Goal: Task Accomplishment & Management: Manage account settings

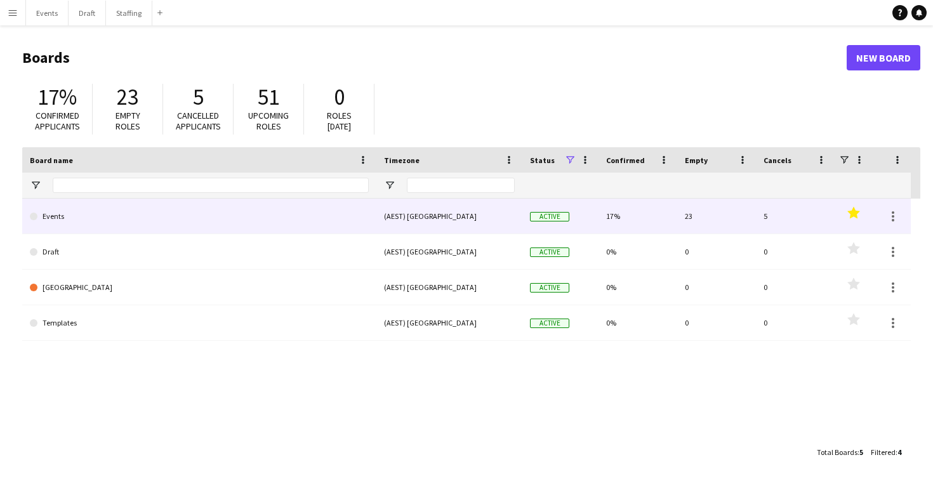
click at [215, 213] on link "Events" at bounding box center [199, 217] width 339 height 36
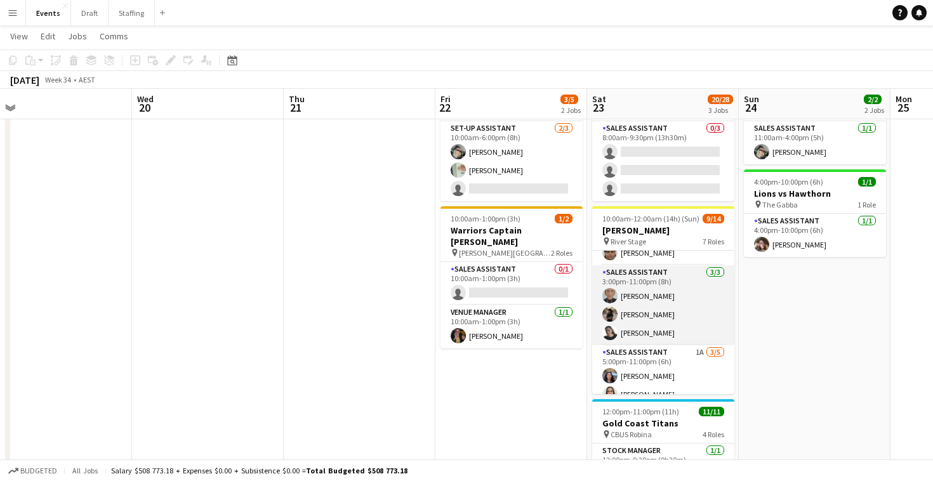
click at [653, 313] on app-card-role "Sales Assistant 3/3 3:00pm-11:00pm (8h) Sally Starmer Chris Prendergast Shandon…" at bounding box center [663, 305] width 142 height 80
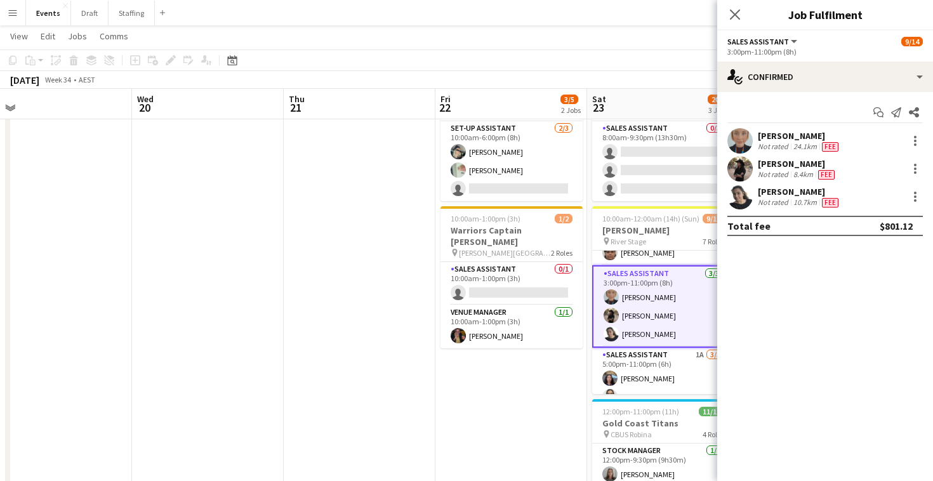
click at [787, 162] on div "[PERSON_NAME]" at bounding box center [797, 163] width 79 height 11
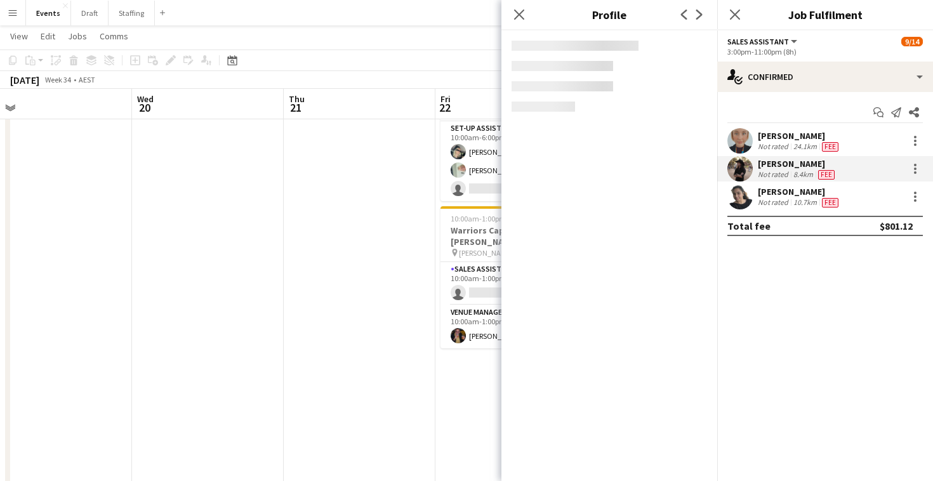
click at [787, 162] on div "[PERSON_NAME]" at bounding box center [797, 163] width 79 height 11
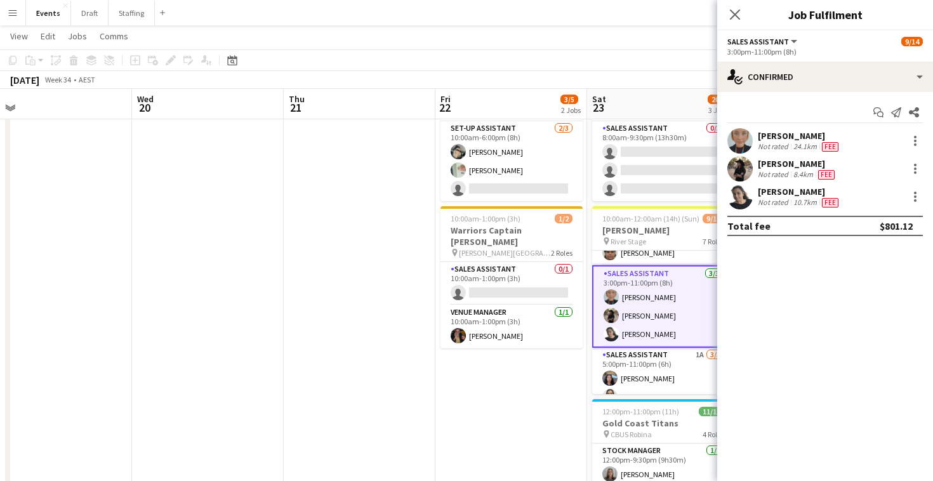
click at [787, 162] on div "[PERSON_NAME]" at bounding box center [797, 163] width 79 height 11
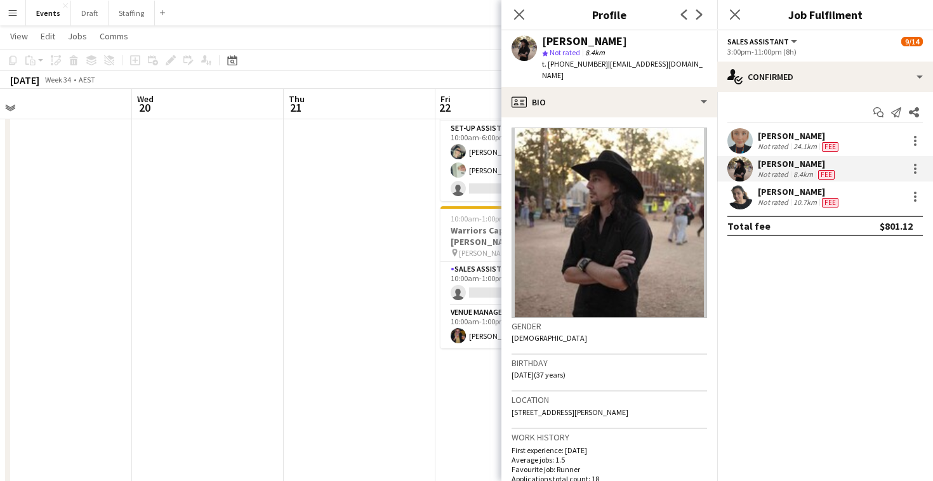
click at [777, 161] on div "[PERSON_NAME]" at bounding box center [797, 163] width 79 height 11
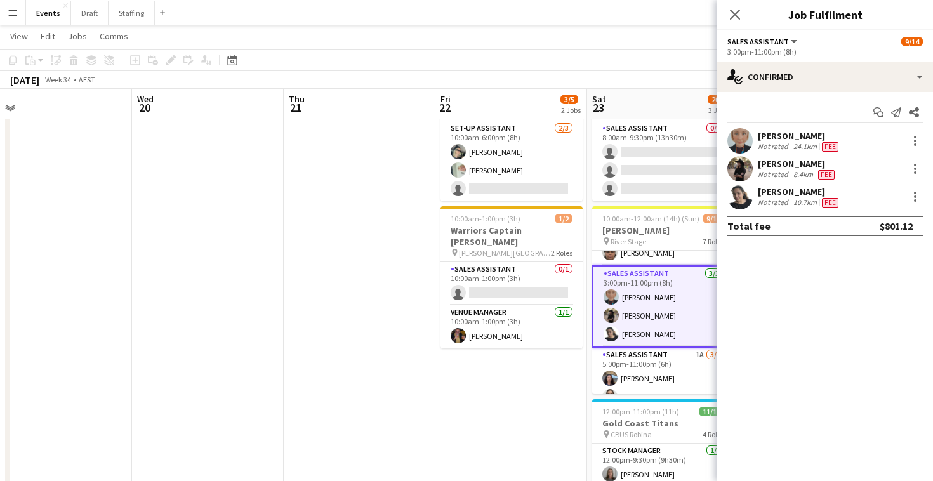
click at [776, 163] on div "[PERSON_NAME]" at bounding box center [797, 163] width 79 height 11
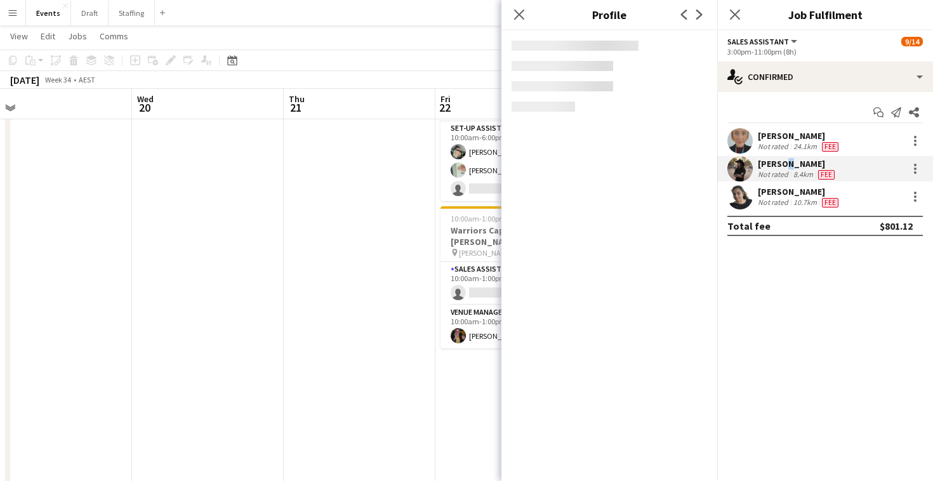
click at [776, 163] on div "[PERSON_NAME]" at bounding box center [797, 163] width 79 height 11
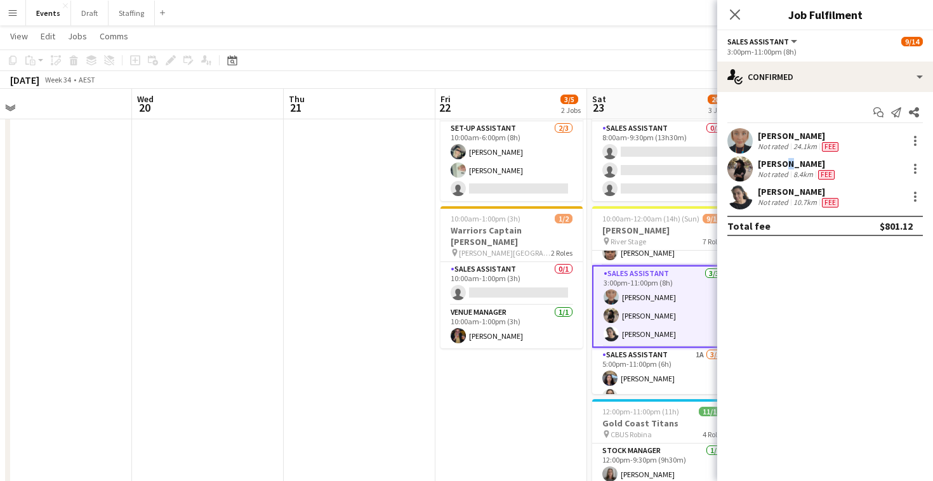
click at [776, 163] on div "[PERSON_NAME]" at bounding box center [797, 163] width 79 height 11
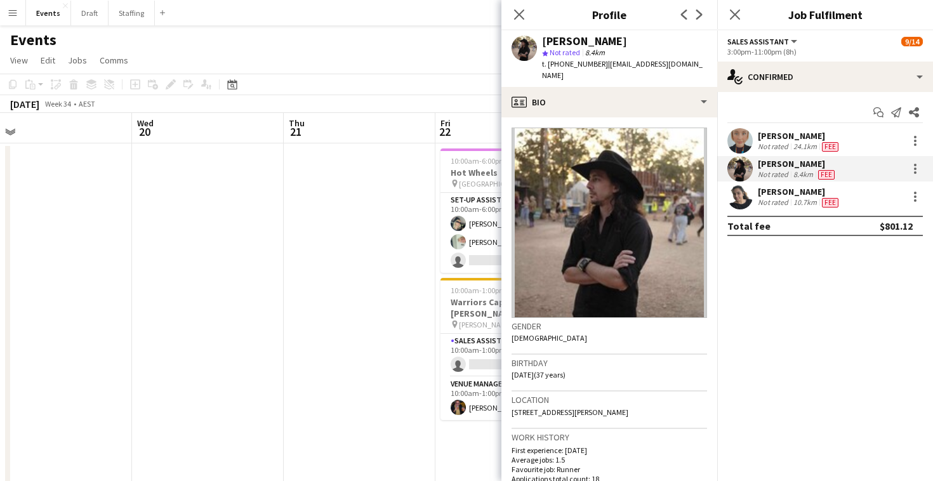
click at [733, 5] on div "Close pop-in" at bounding box center [735, 14] width 36 height 29
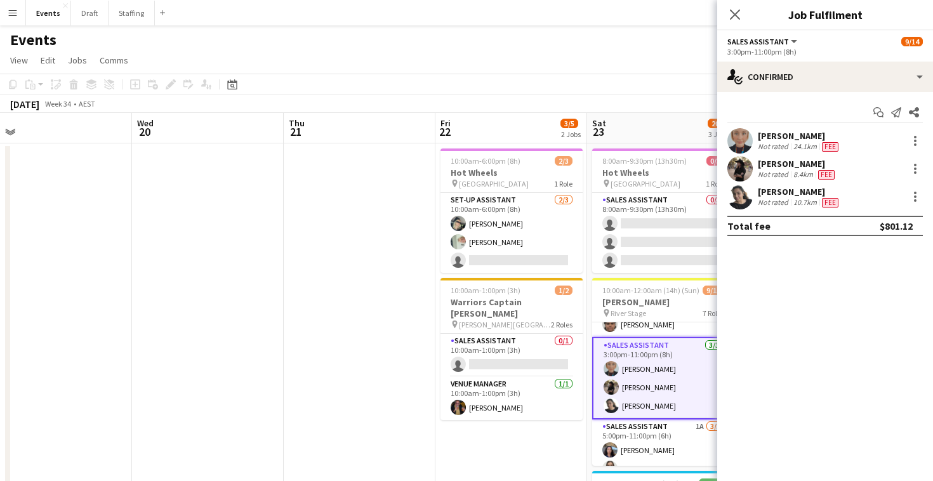
click at [733, 5] on div "Close pop-in" at bounding box center [735, 14] width 36 height 29
click at [732, 13] on icon "Close pop-in" at bounding box center [735, 14] width 12 height 12
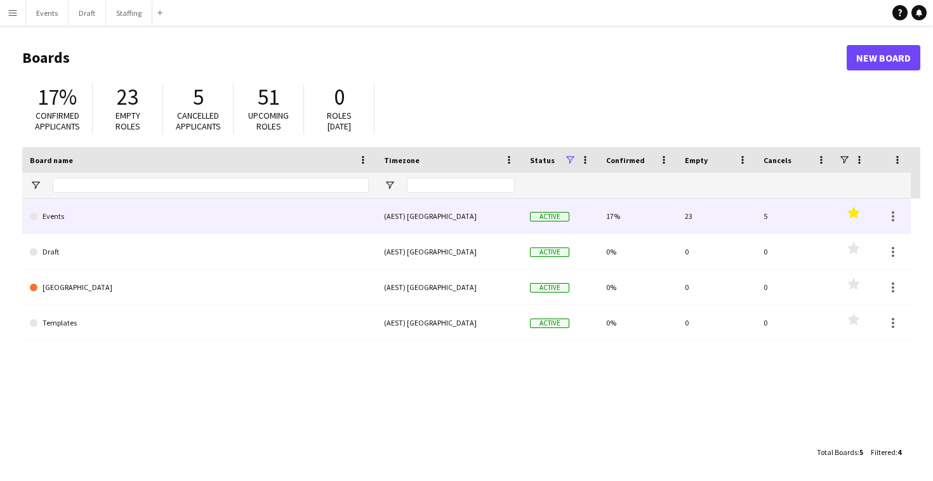
click at [250, 224] on link "Events" at bounding box center [199, 217] width 339 height 36
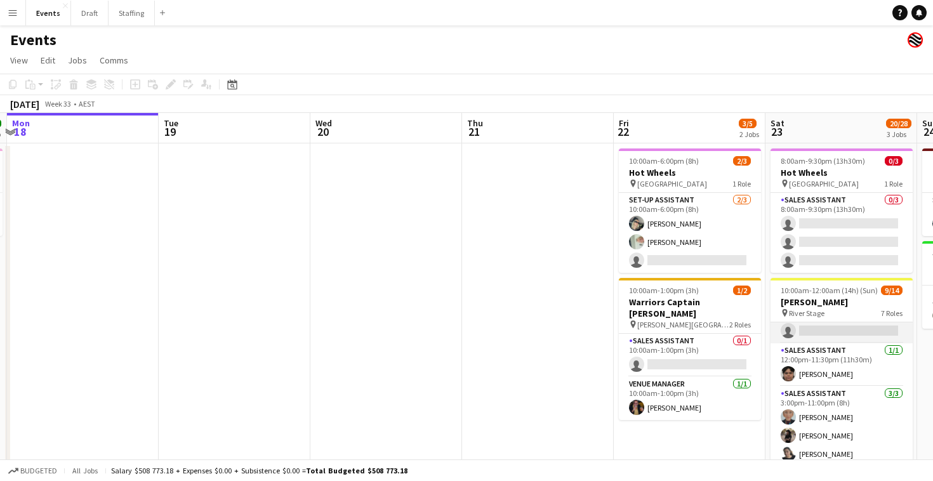
scroll to position [180, 0]
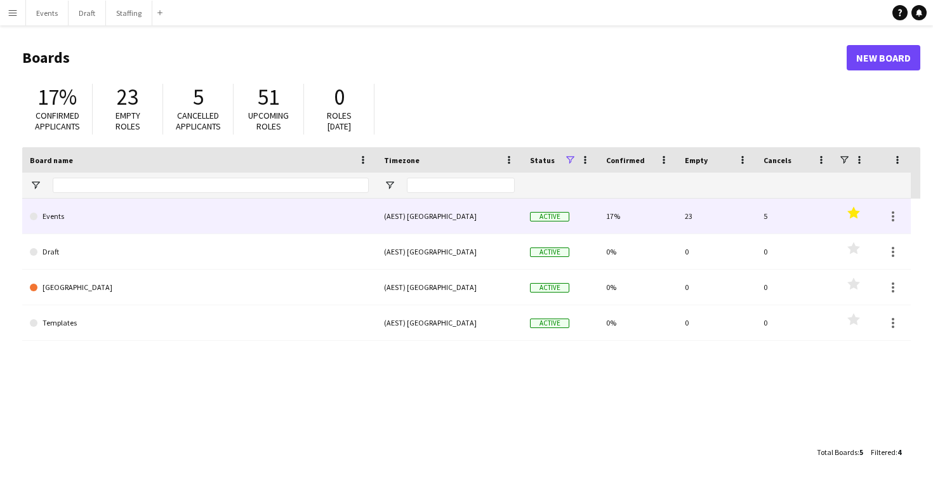
click at [451, 215] on div "(AEST) [GEOGRAPHIC_DATA]" at bounding box center [450, 216] width 146 height 35
click at [458, 220] on div "(AEST) [GEOGRAPHIC_DATA]" at bounding box center [450, 216] width 146 height 35
click at [317, 209] on link "Events" at bounding box center [199, 217] width 339 height 36
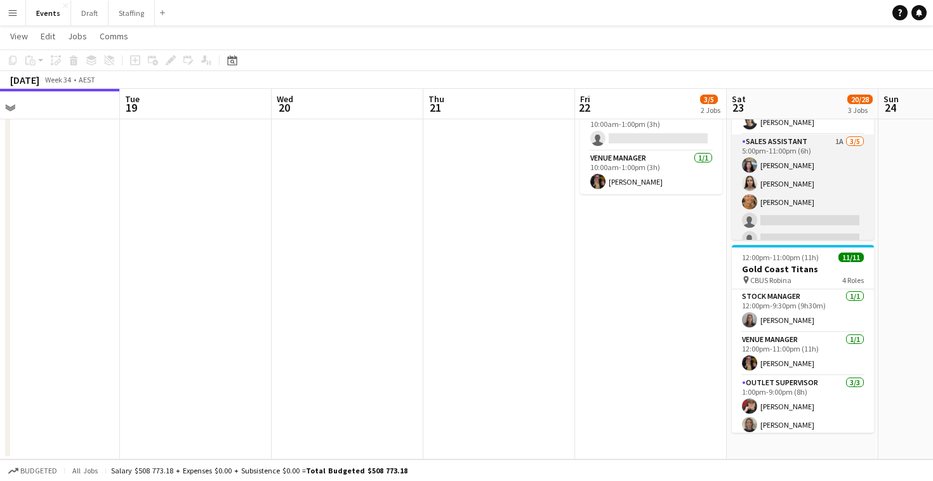
scroll to position [264, 0]
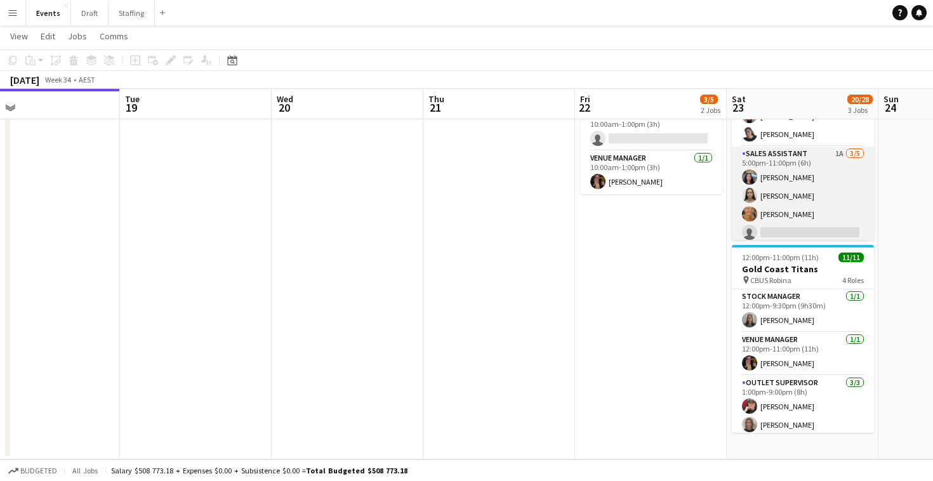
click at [785, 170] on app-card-role "Sales Assistant 1A 3/5 5:00pm-11:00pm (6h) Jesse Meade Jazlyn Pedrina Esther AC…" at bounding box center [803, 205] width 142 height 117
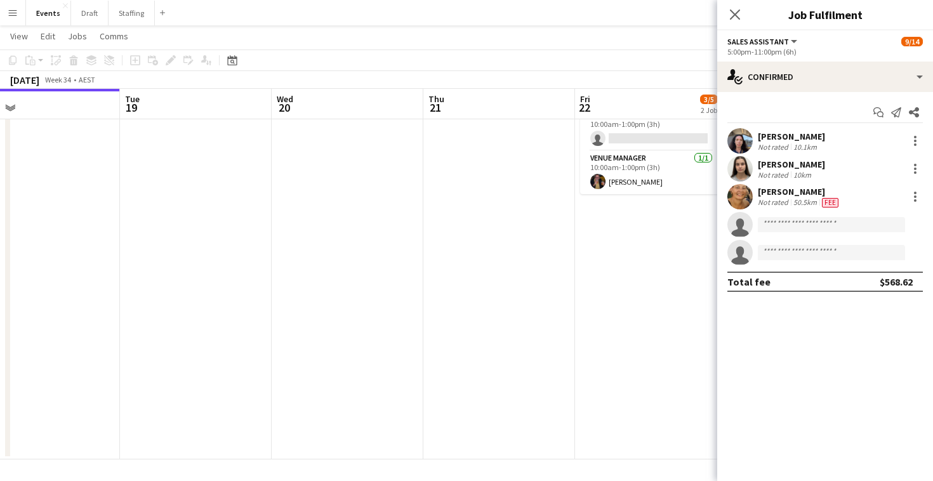
click at [779, 133] on div "[PERSON_NAME]" at bounding box center [791, 136] width 67 height 11
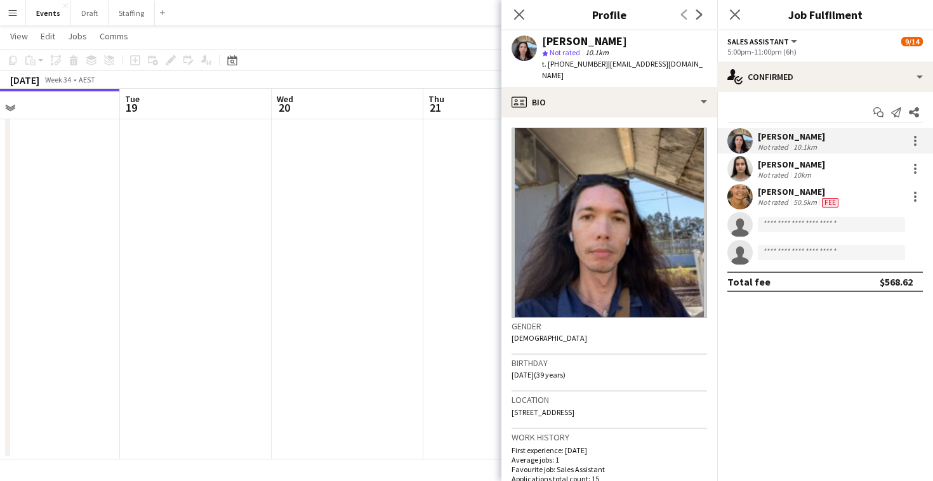
scroll to position [0, 0]
click at [780, 162] on div "[PERSON_NAME]" at bounding box center [791, 164] width 67 height 11
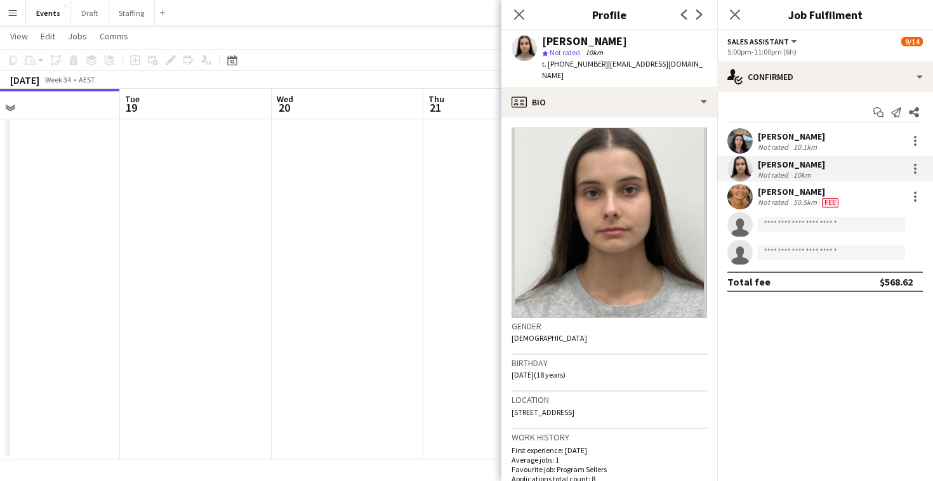
click at [779, 193] on div "[PERSON_NAME]" at bounding box center [799, 191] width 83 height 11
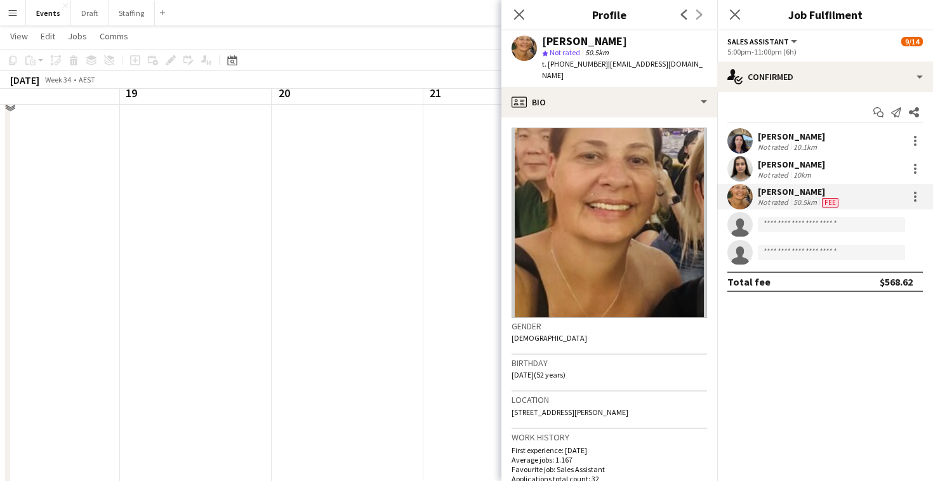
scroll to position [98, 0]
click at [519, 9] on icon "Close pop-in" at bounding box center [519, 14] width 12 height 12
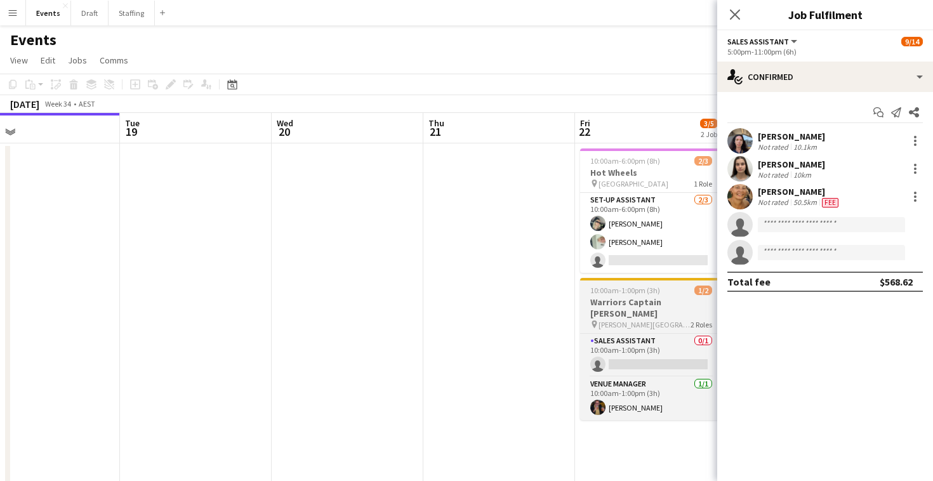
scroll to position [0, 0]
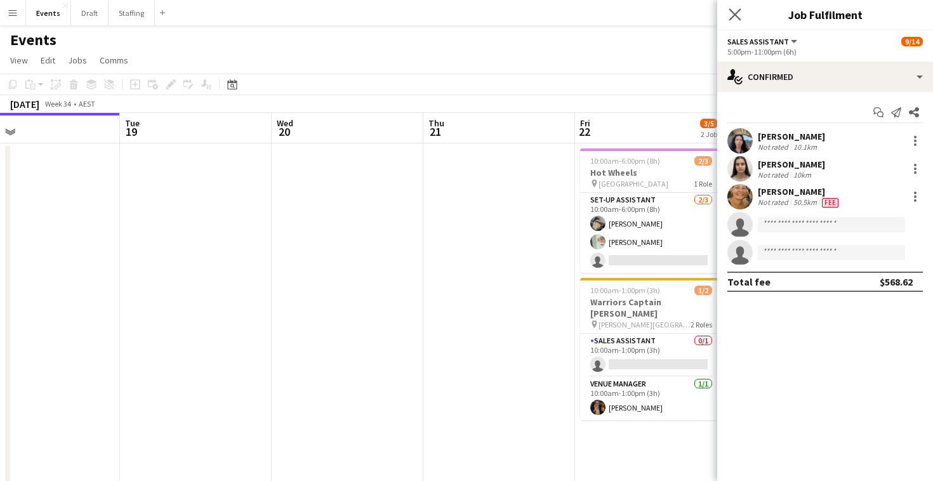
click at [728, 14] on app-icon "Close pop-in" at bounding box center [735, 15] width 18 height 18
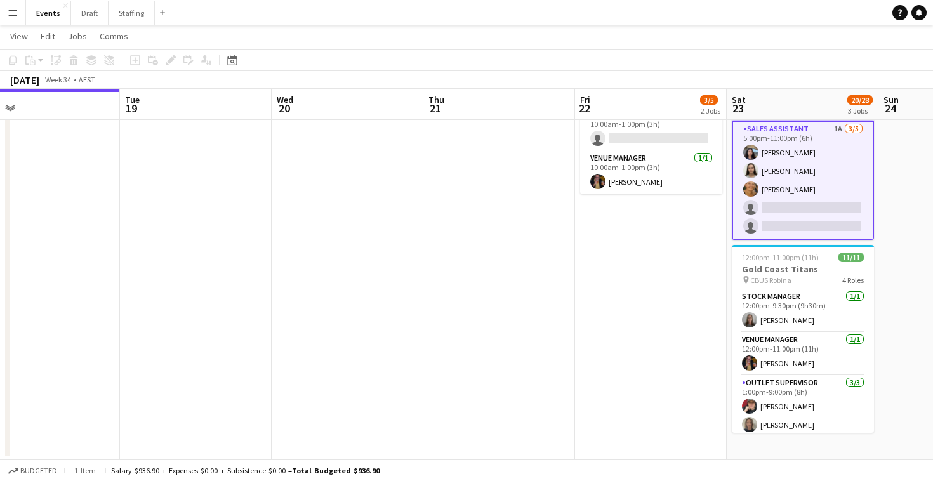
scroll to position [225, 0]
click at [632, 244] on app-date-cell "10:00am-6:00pm (8h) 2/3 Hot Wheels pin Brisbane Entertainment Centre 1 Role Set…" at bounding box center [651, 188] width 152 height 542
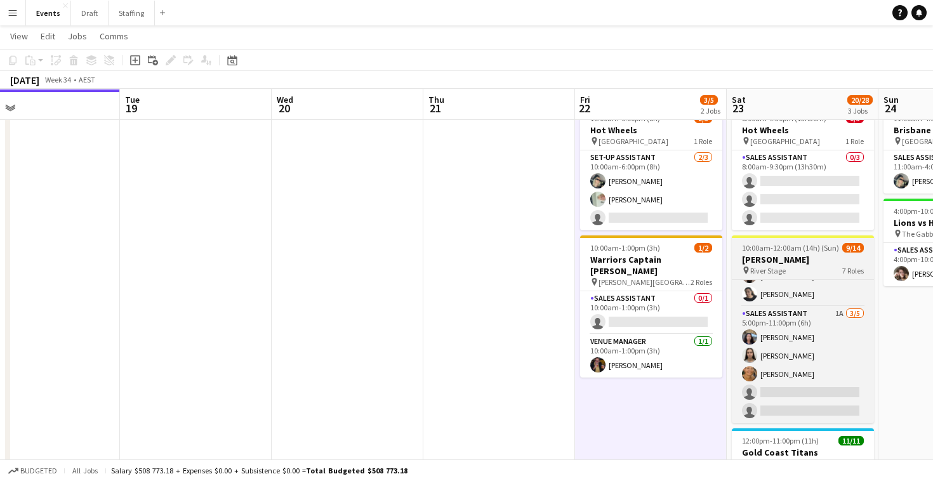
scroll to position [0, 0]
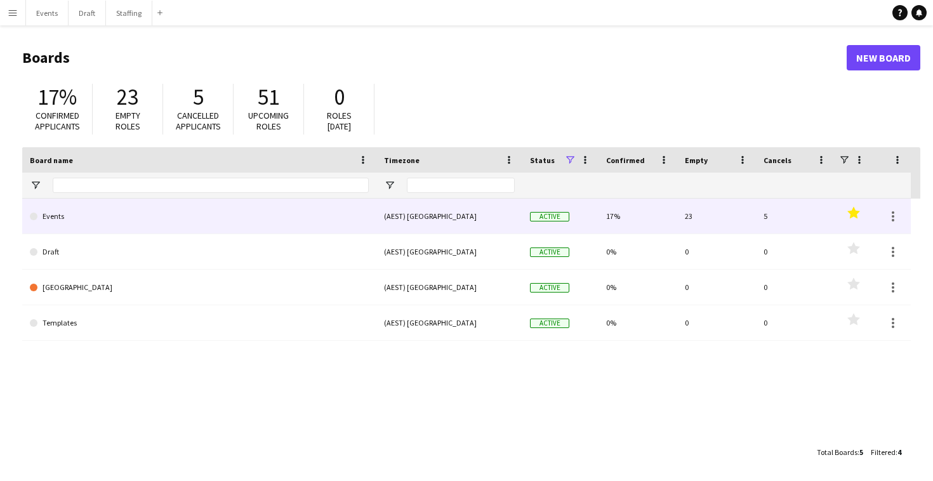
click at [323, 218] on link "Events" at bounding box center [199, 217] width 339 height 36
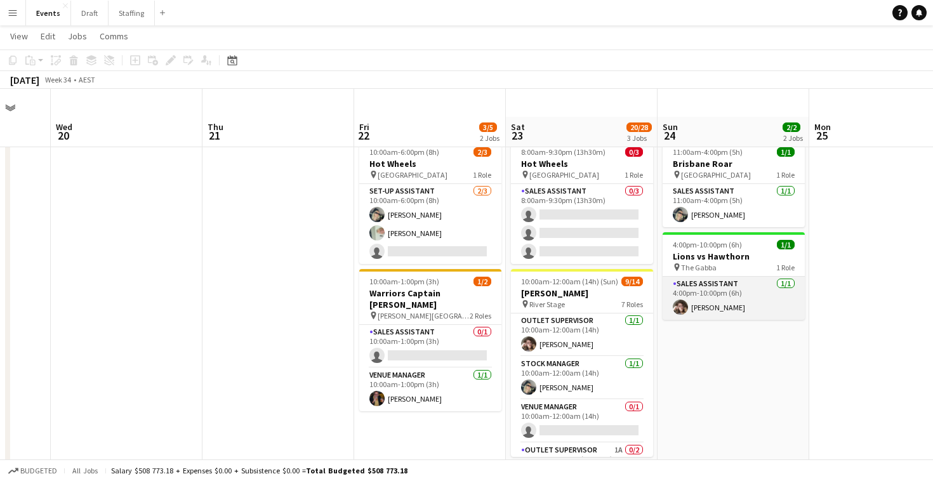
scroll to position [6, 0]
